Goal: Task Accomplishment & Management: Manage account settings

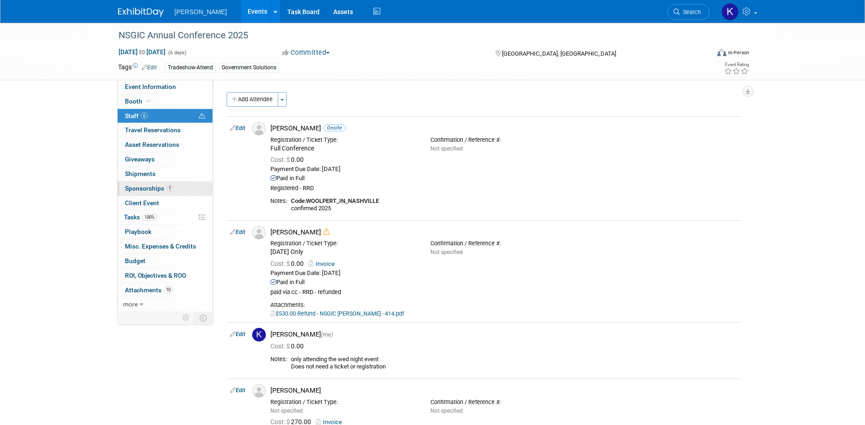
click at [145, 190] on span "Sponsorships 1" at bounding box center [149, 188] width 48 height 7
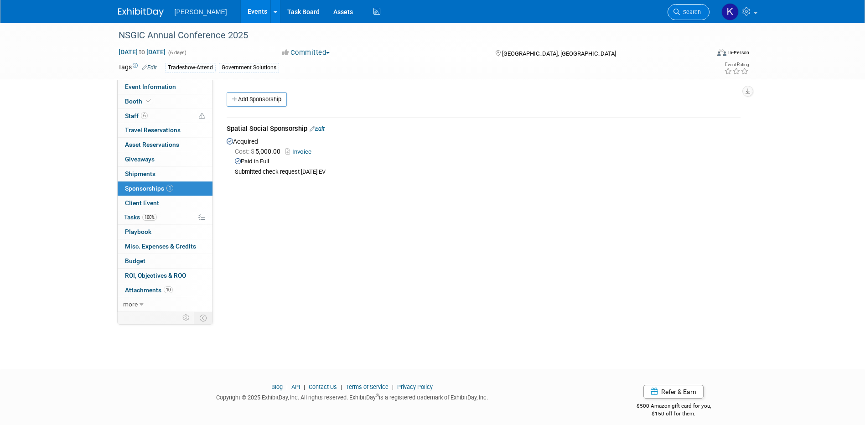
click at [689, 15] on span "Search" at bounding box center [690, 12] width 21 height 7
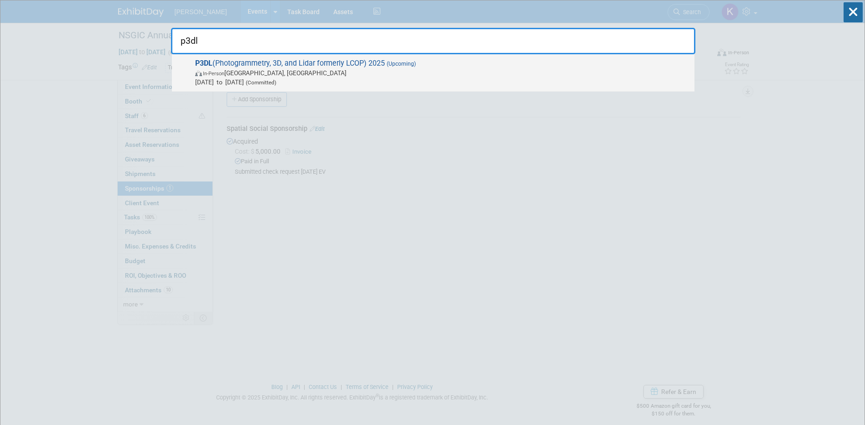
type input "p3dl"
click at [255, 71] on span "In-Person Springfield, VA" at bounding box center [442, 72] width 495 height 9
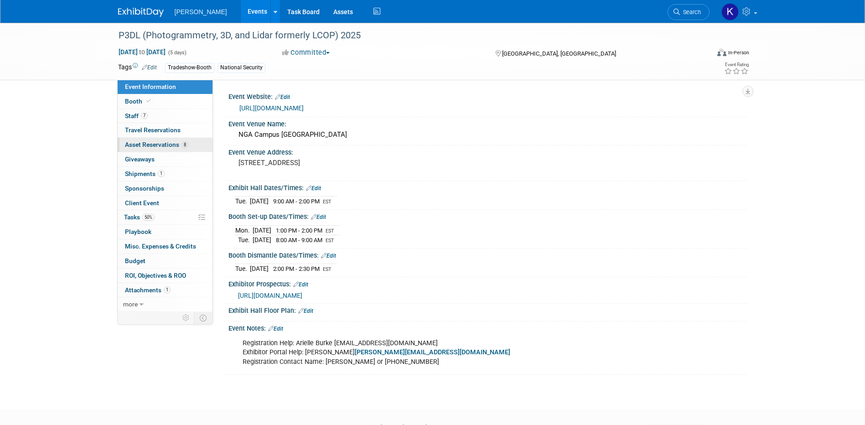
click at [167, 146] on span "Asset Reservations 8" at bounding box center [156, 144] width 63 height 7
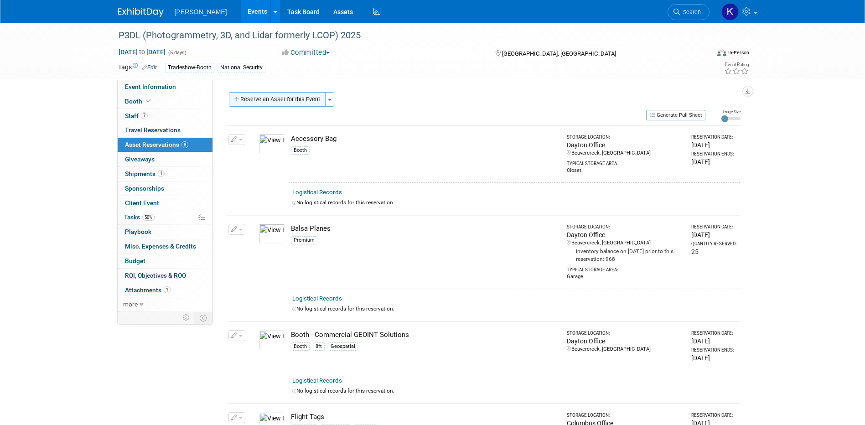
click at [256, 101] on button "Reserve an Asset for this Event" at bounding box center [277, 99] width 97 height 15
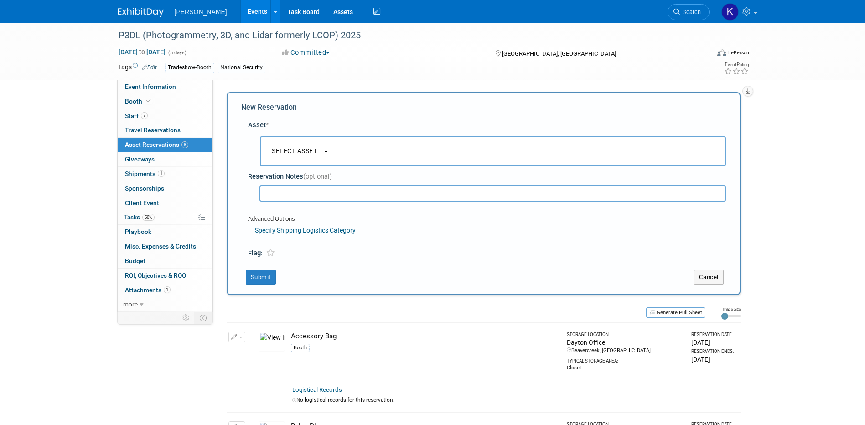
scroll to position [9, 0]
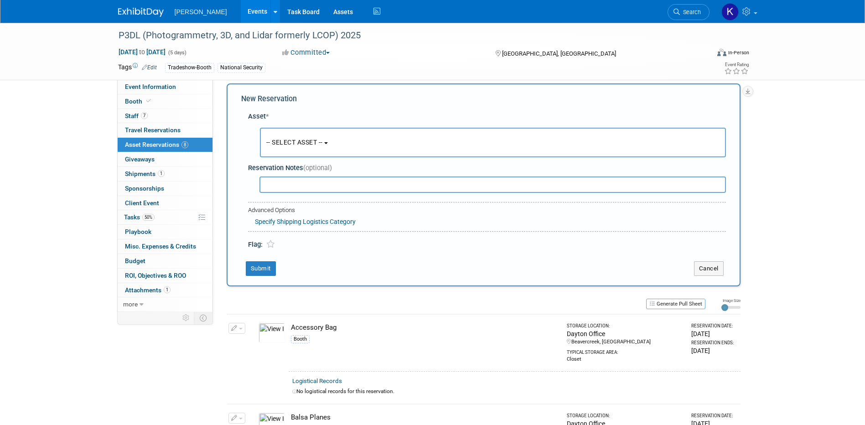
click at [328, 142] on b "button" at bounding box center [326, 143] width 4 height 2
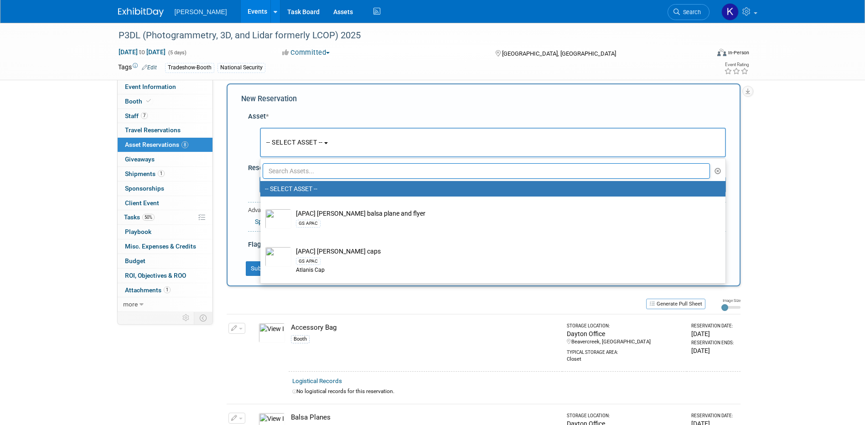
click at [317, 176] on input "text" at bounding box center [487, 171] width 448 height 16
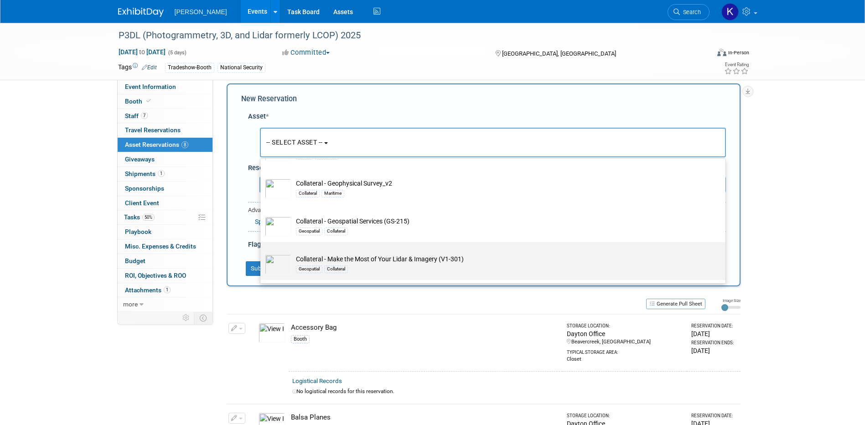
scroll to position [182, 0]
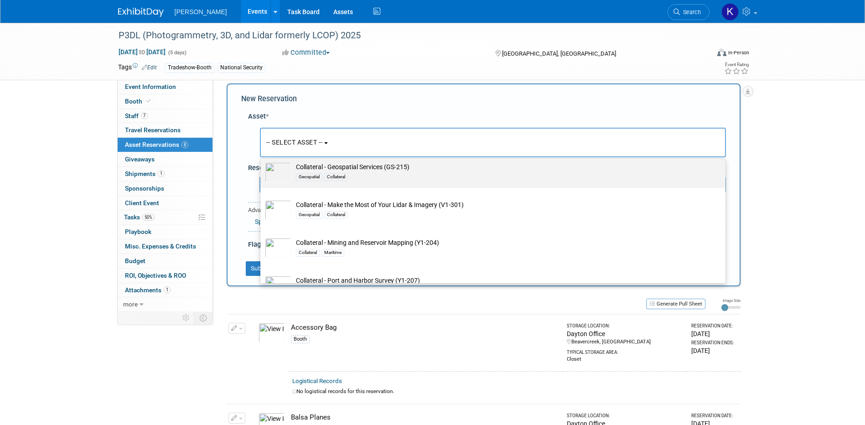
type input "collateral"
click at [381, 171] on td "Collateral - Geospatial Services (GS-215) Geospatial Collateral" at bounding box center [500, 172] width 416 height 20
click at [262, 161] on input "Collateral - Geospatial Services (GS-215) Geospatial Collateral" at bounding box center [259, 158] width 6 height 6
select select "10728229"
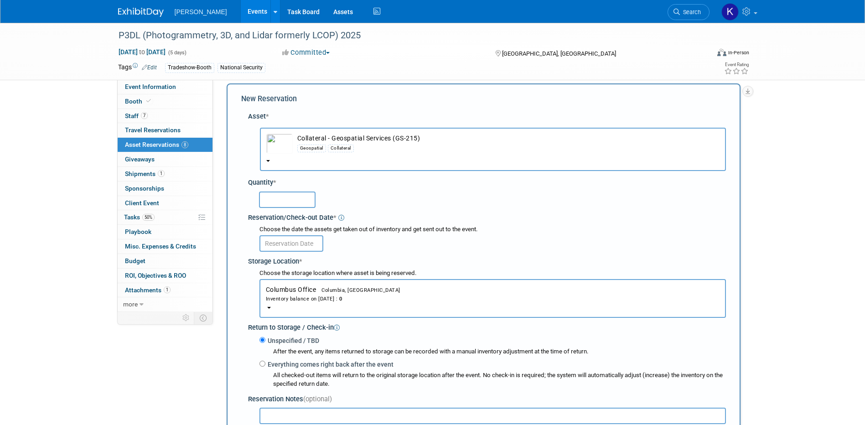
click at [276, 200] on input "text" at bounding box center [287, 200] width 57 height 16
type input "10"
click at [285, 242] on input "text" at bounding box center [292, 243] width 64 height 16
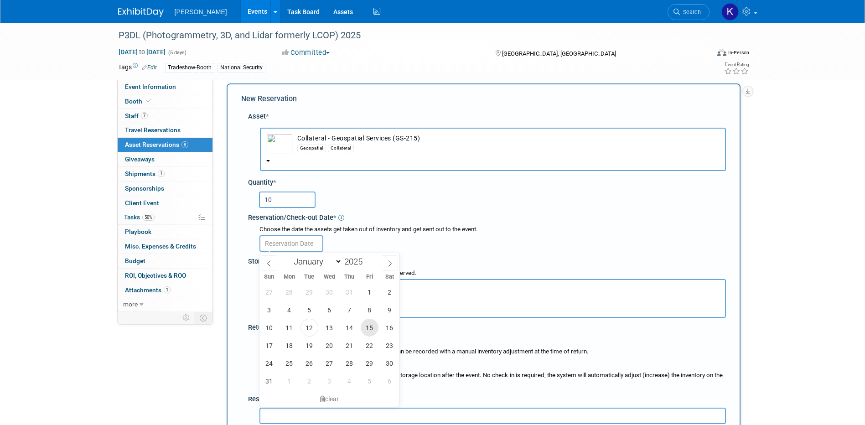
click at [368, 331] on span "15" at bounding box center [370, 328] width 18 height 18
type input "[DATE]"
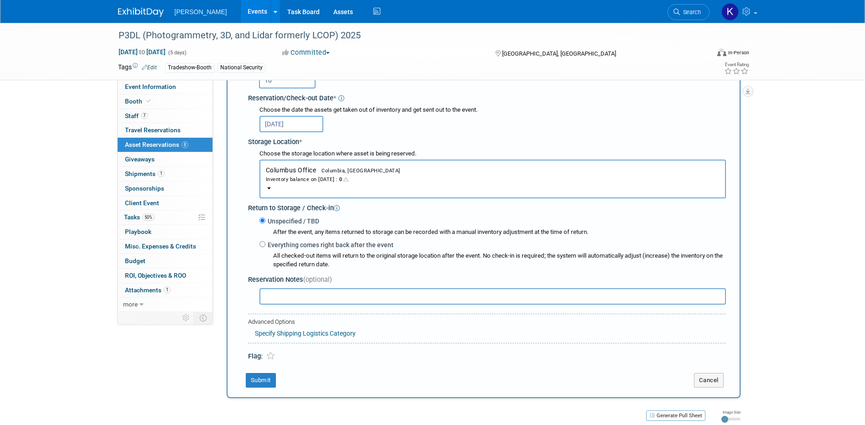
scroll to position [191, 0]
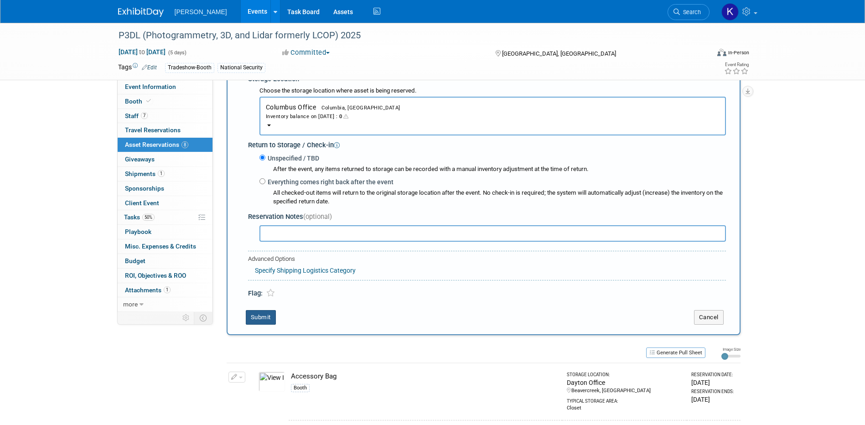
click at [264, 323] on button "Submit" at bounding box center [261, 317] width 30 height 15
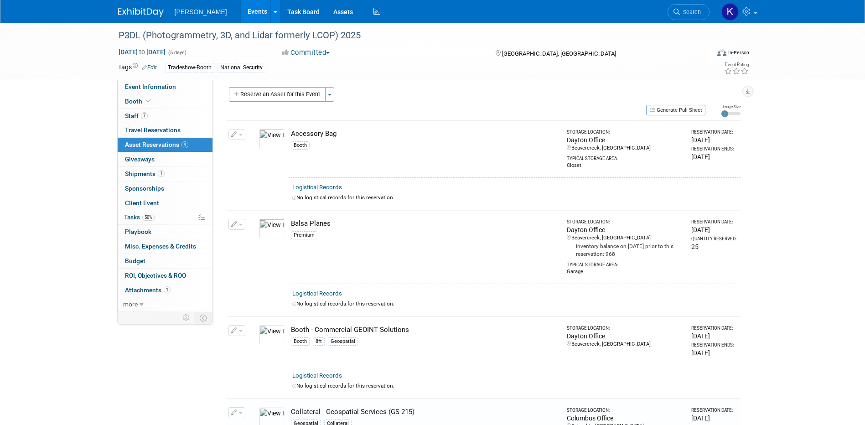
scroll to position [0, 0]
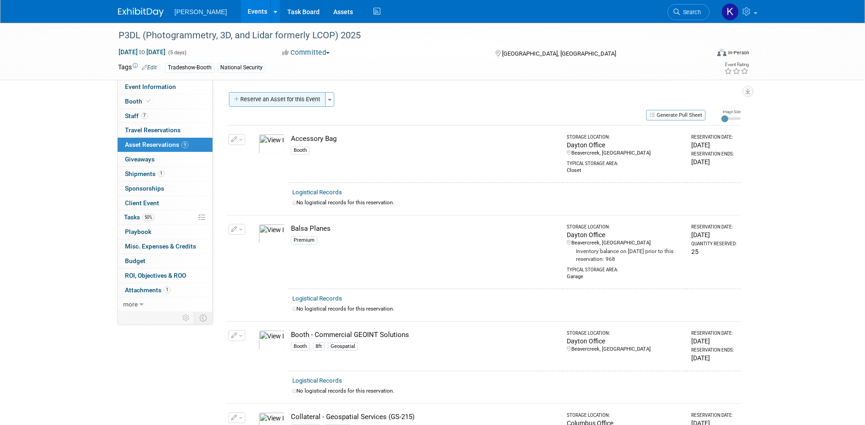
click at [280, 101] on button "Reserve an Asset for this Event" at bounding box center [277, 99] width 97 height 15
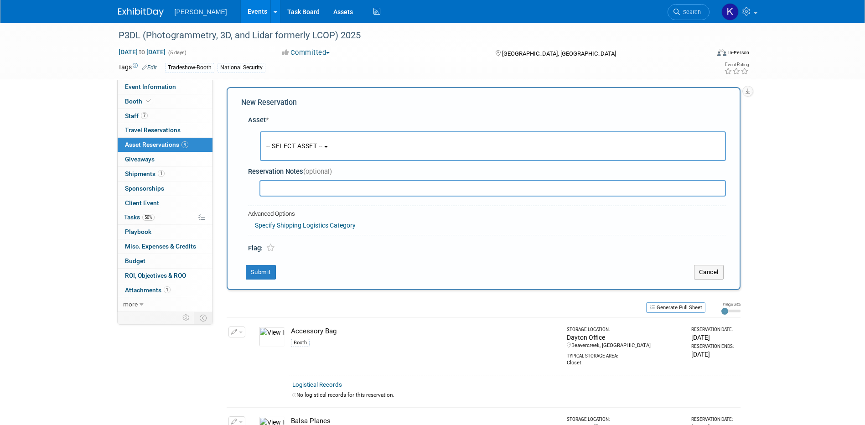
scroll to position [9, 0]
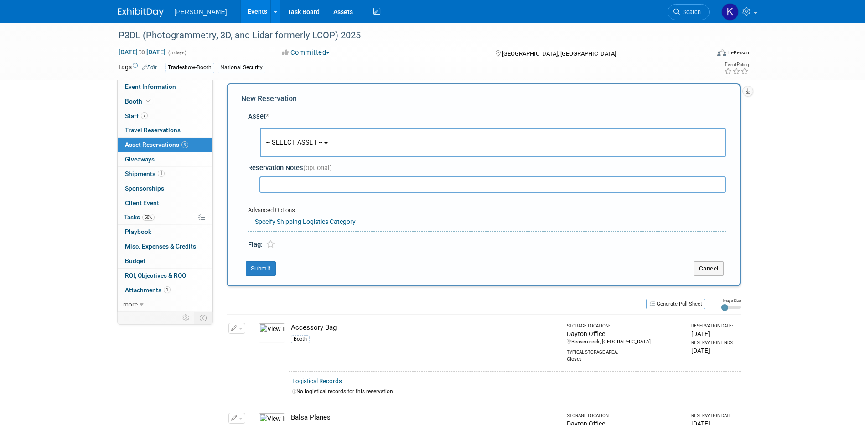
click at [332, 145] on button "-- SELECT ASSET --" at bounding box center [493, 143] width 466 height 30
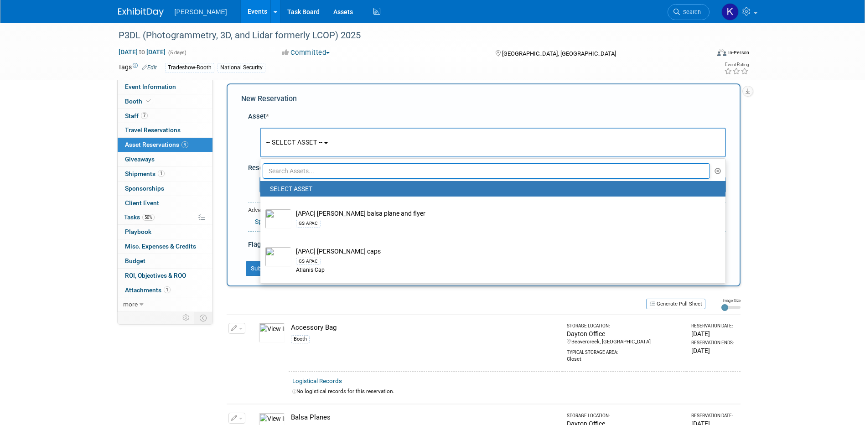
click at [325, 167] on input "text" at bounding box center [487, 171] width 448 height 16
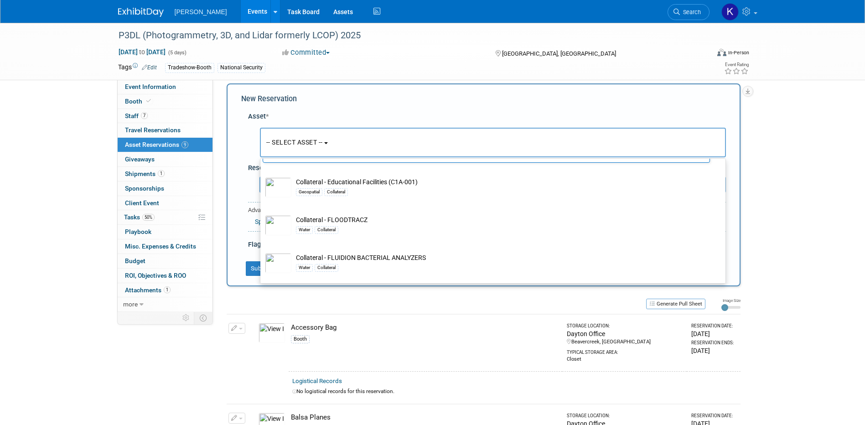
scroll to position [0, 0]
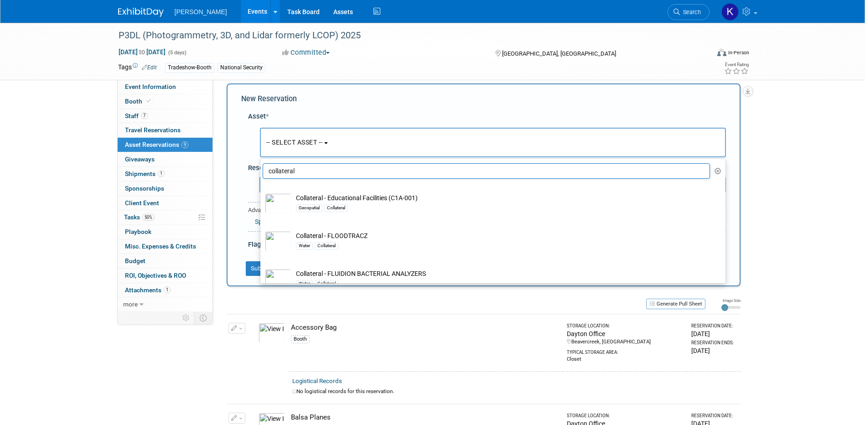
type input "collateral"
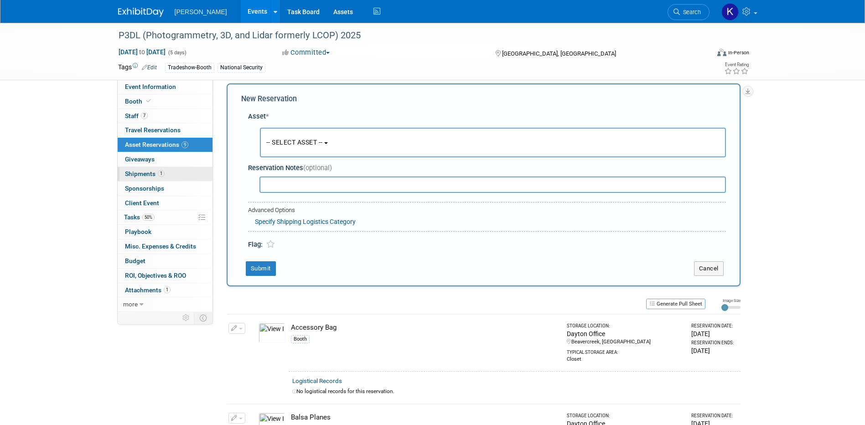
click at [142, 176] on span "Shipments 1" at bounding box center [145, 173] width 40 height 7
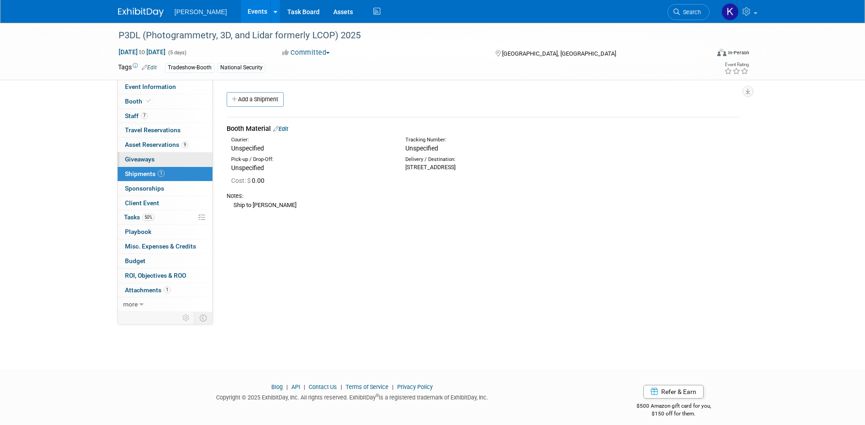
click at [142, 156] on span "Giveaways 0" at bounding box center [140, 159] width 30 height 7
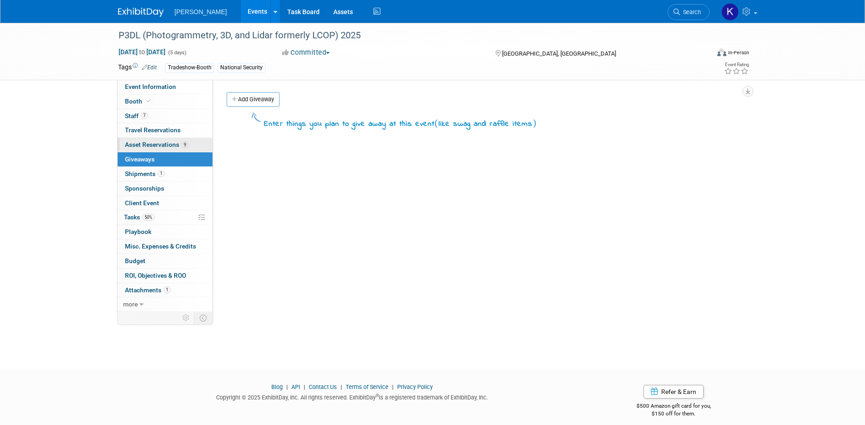
click at [144, 143] on span "Asset Reservations 9" at bounding box center [156, 144] width 63 height 7
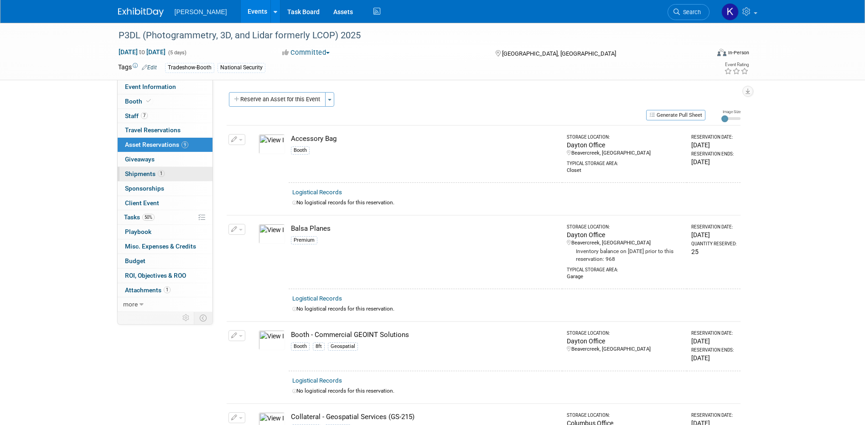
click at [143, 172] on span "Shipments 1" at bounding box center [145, 173] width 40 height 7
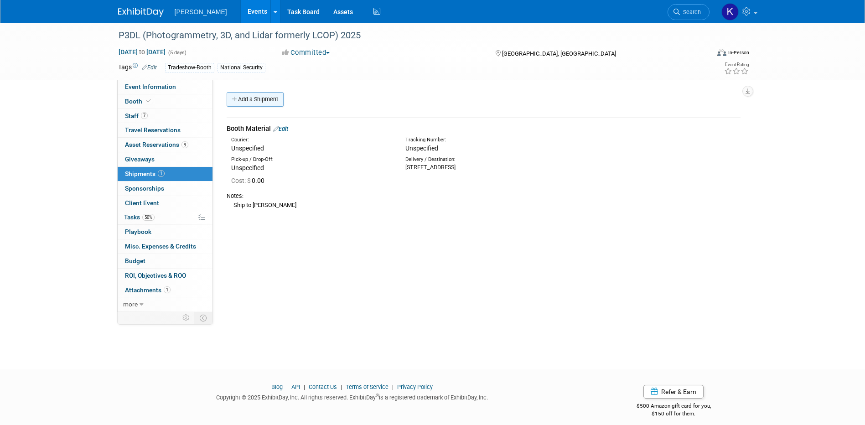
click at [274, 96] on link "Add a Shipment" at bounding box center [255, 99] width 57 height 15
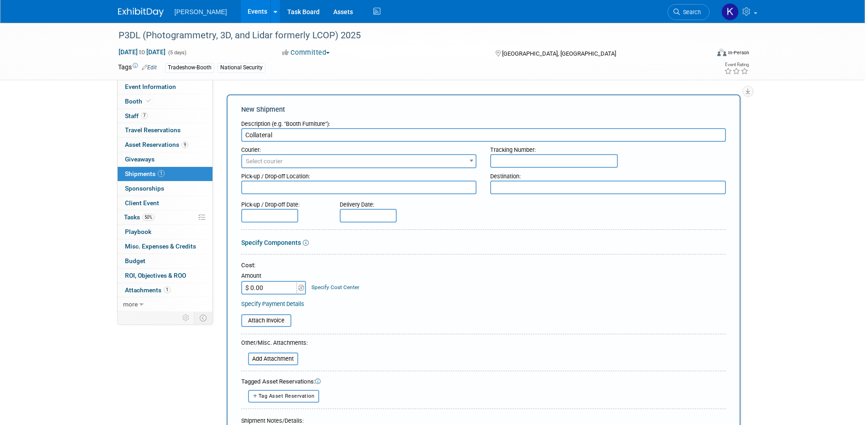
type input "Collateral"
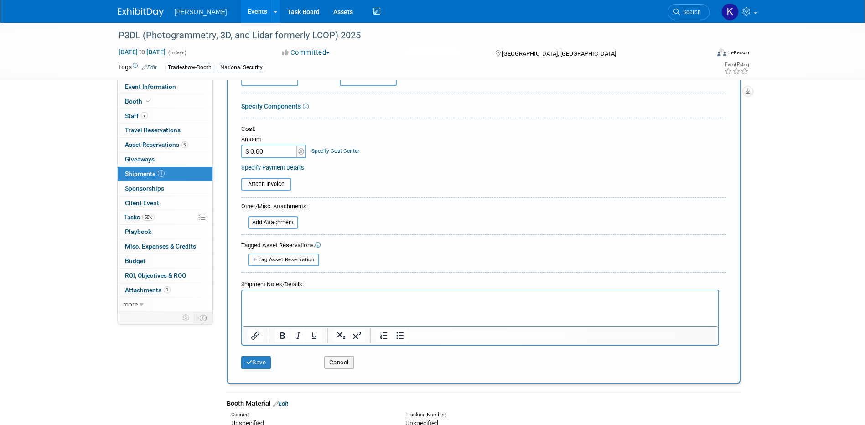
scroll to position [137, 0]
click at [295, 295] on p "Rich Text Area. Press ALT-0 for help." at bounding box center [480, 297] width 466 height 9
click at [329, 296] on p "Commercial Airborne, Geo AI, [GEOGRAPHIC_DATA] (new) Topo-Bathy" at bounding box center [480, 297] width 466 height 9
click at [422, 293] on html "Commercial Airborne, Geo AI (new), lidar (new) Topo-Bathy" at bounding box center [480, 296] width 476 height 13
click at [253, 363] on button "Save" at bounding box center [256, 362] width 30 height 13
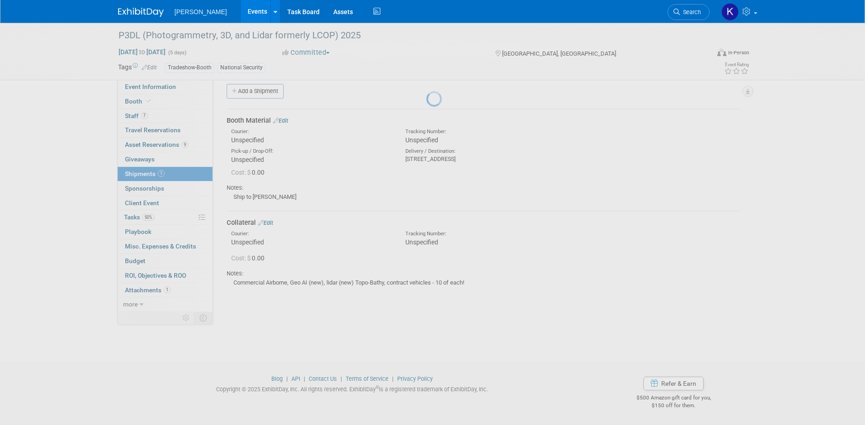
scroll to position [8, 0]
